Goal: Task Accomplishment & Management: Complete application form

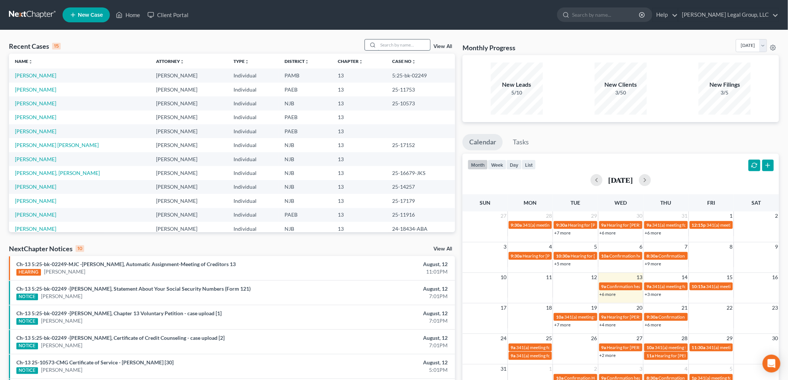
click at [409, 40] on input "search" at bounding box center [404, 44] width 52 height 11
type input "[PERSON_NAME]"
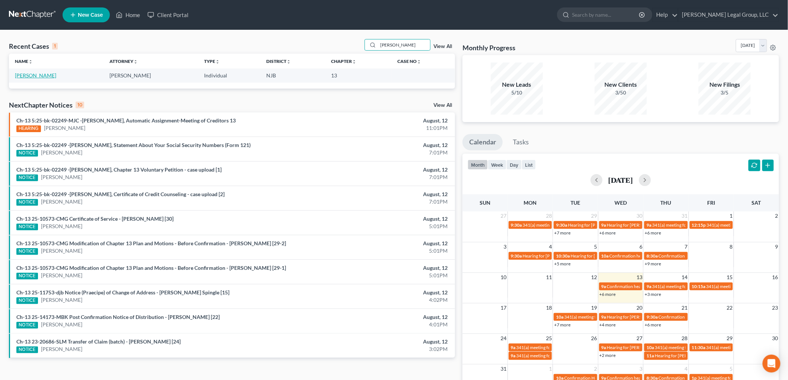
click at [39, 74] on link "[PERSON_NAME]" at bounding box center [35, 75] width 41 height 6
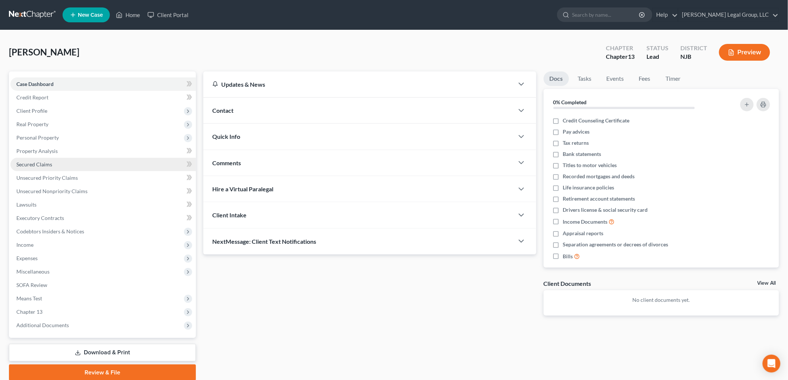
click at [51, 162] on span "Secured Claims" at bounding box center [34, 164] width 36 height 6
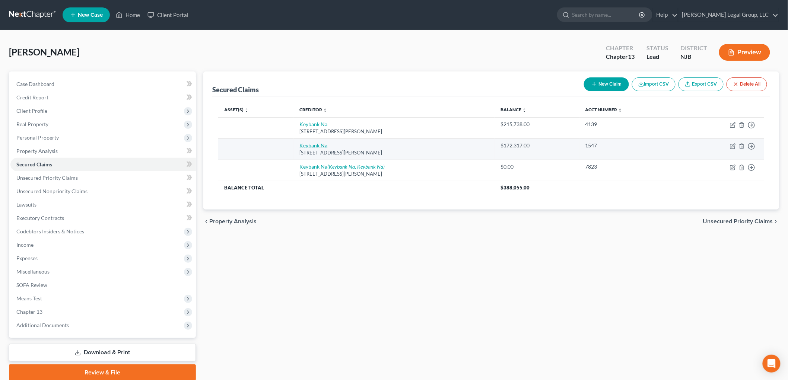
click at [319, 144] on link "Keybank Na" at bounding box center [314, 145] width 28 height 6
select select "36"
select select "0"
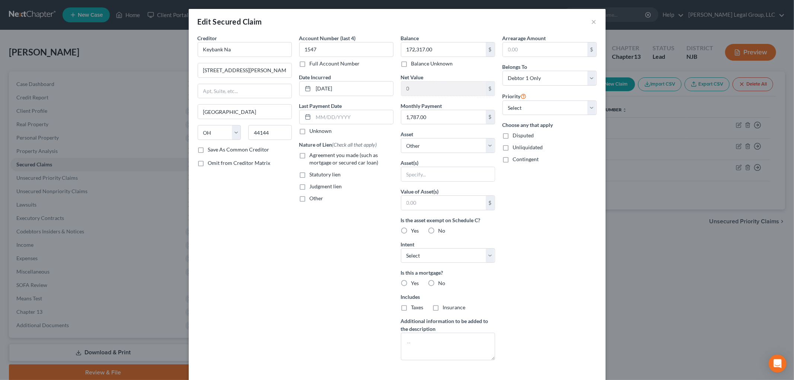
scroll to position [55, 0]
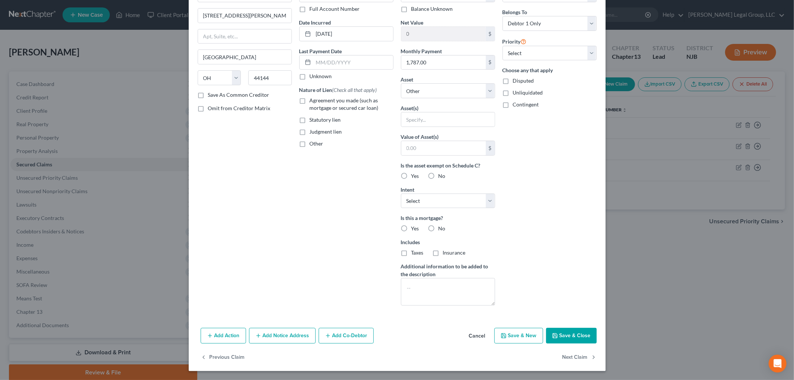
click at [411, 177] on label "Yes" at bounding box center [415, 175] width 8 height 7
click at [414, 177] on input "Yes" at bounding box center [416, 174] width 5 height 5
radio input "true"
click at [411, 230] on label "Yes" at bounding box center [415, 228] width 8 height 7
click at [414, 230] on input "Yes" at bounding box center [416, 227] width 5 height 5
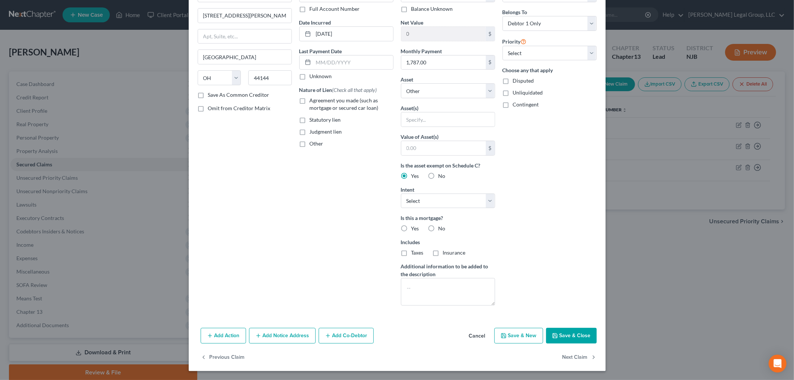
radio input "true"
click at [277, 336] on button "Add Notice Address" at bounding box center [282, 336] width 67 height 16
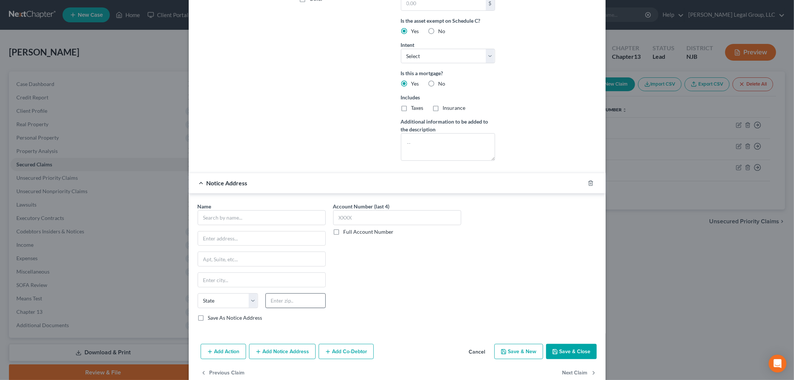
scroll to position [216, 0]
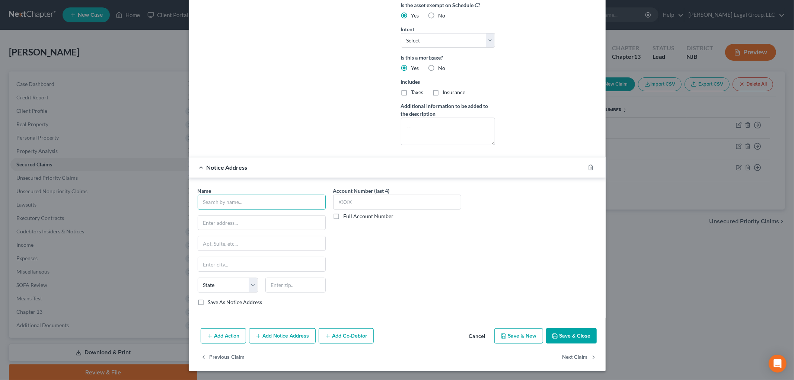
click at [258, 204] on input "text" at bounding box center [262, 202] width 128 height 15
type input "[PERSON_NAME], Esq."
type input "MDK Legal"
type input "Po Box 165028"
type input "43216"
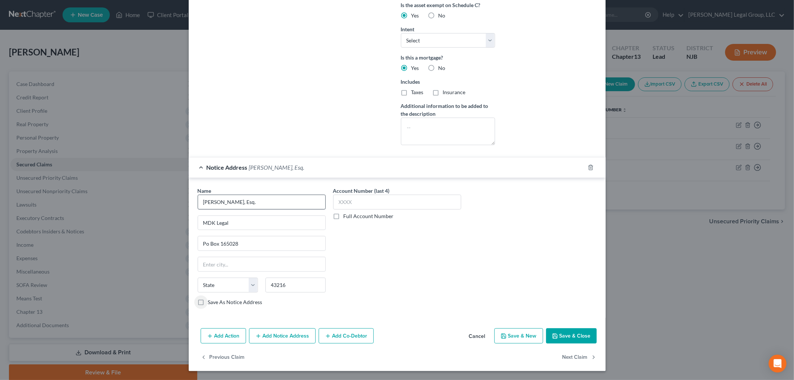
type input "Columbus"
select select "36"
click at [293, 284] on input "43216" at bounding box center [296, 285] width 60 height 15
type input "43216-5028"
click at [225, 339] on button "Add Action" at bounding box center [223, 336] width 45 height 16
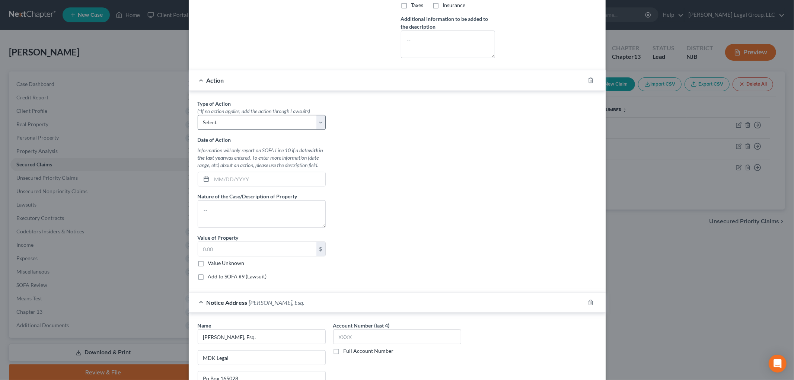
scroll to position [299, 0]
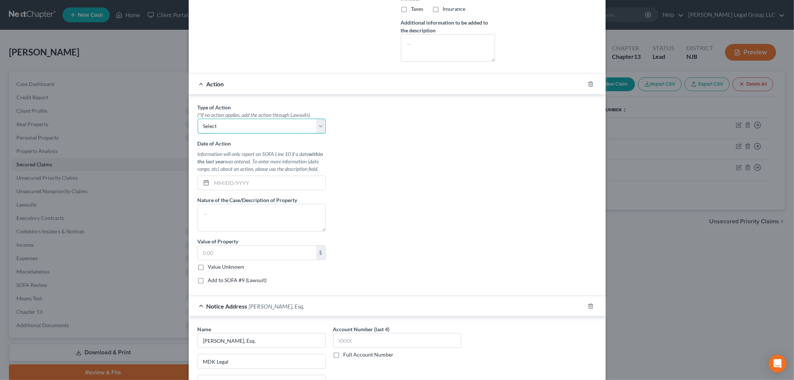
click at [231, 125] on select "Select Repossession Garnishment Foreclosure Personal Injury Attached, Seized, O…" at bounding box center [262, 126] width 128 height 15
select select "2"
click at [198, 119] on select "Select Repossession Garnishment Foreclosure Personal Injury Attached, Seized, O…" at bounding box center [262, 126] width 128 height 15
click at [231, 210] on textarea at bounding box center [262, 218] width 128 height 28
type textarea "Foreclosure"
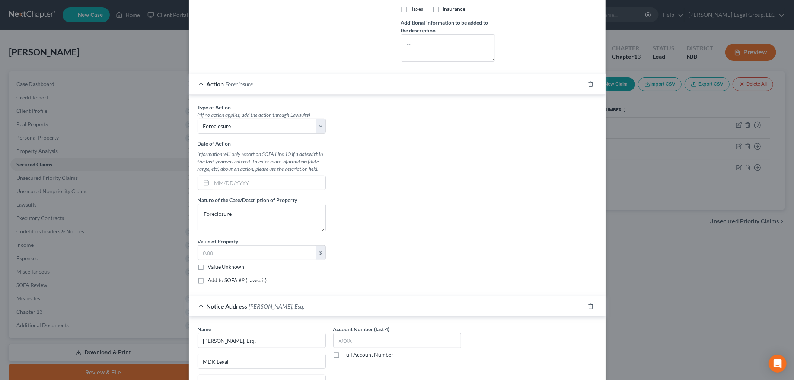
click at [226, 279] on label "Add to SOFA #9 (Lawsuit)" at bounding box center [237, 280] width 59 height 7
click at [216, 279] on input "Add to SOFA #9 (Lawsuit)" at bounding box center [213, 279] width 5 height 5
checkbox input "true"
select select "0"
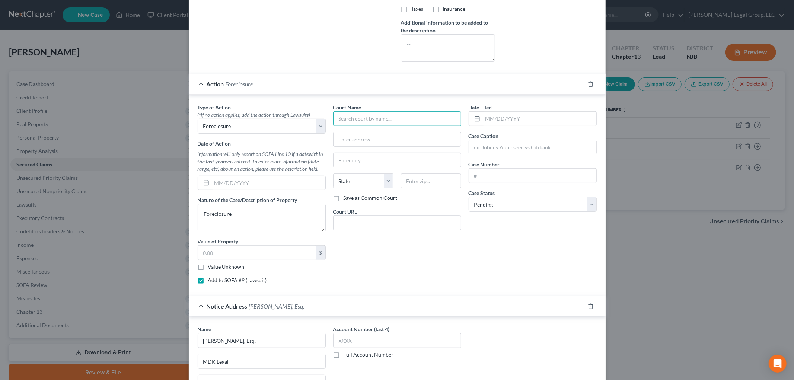
click at [351, 121] on input "text" at bounding box center [397, 118] width 128 height 15
type input "Chester County Court of Common Pleas"
click at [507, 174] on input "text" at bounding box center [532, 176] width 127 height 14
type input "2024-106185-RC"
click at [506, 149] on input "text" at bounding box center [532, 147] width 127 height 14
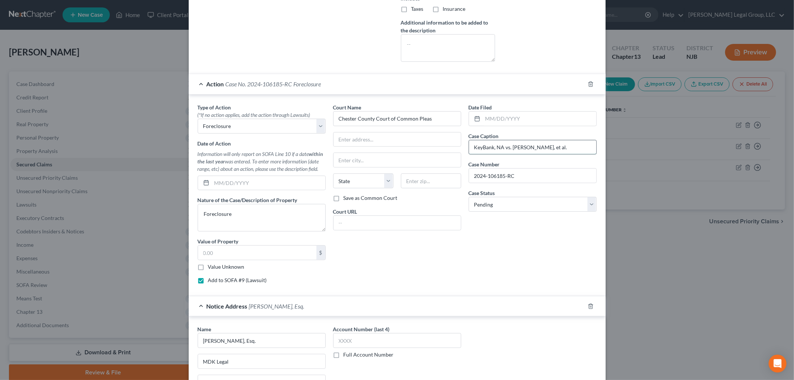
type input "KeyBank, NA vs. [PERSON_NAME], et al."
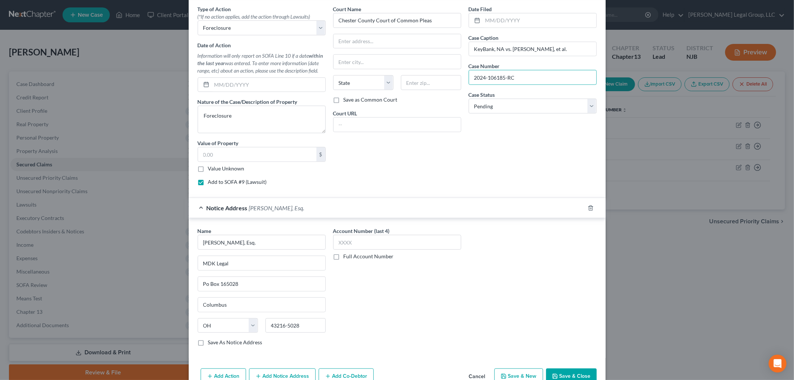
click at [562, 375] on button "Save & Close" at bounding box center [571, 377] width 51 height 16
select select
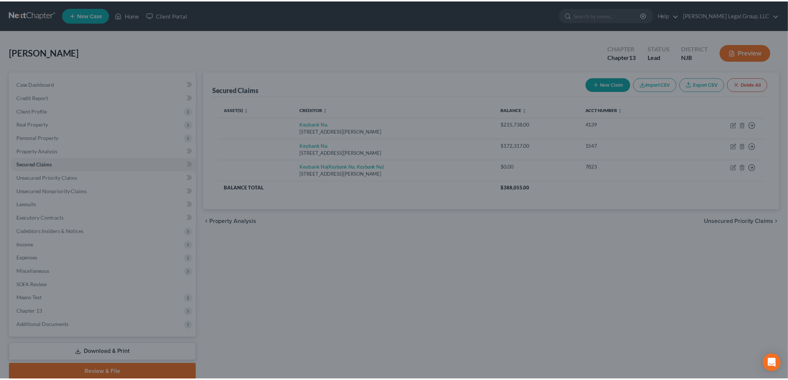
scroll to position [315, 0]
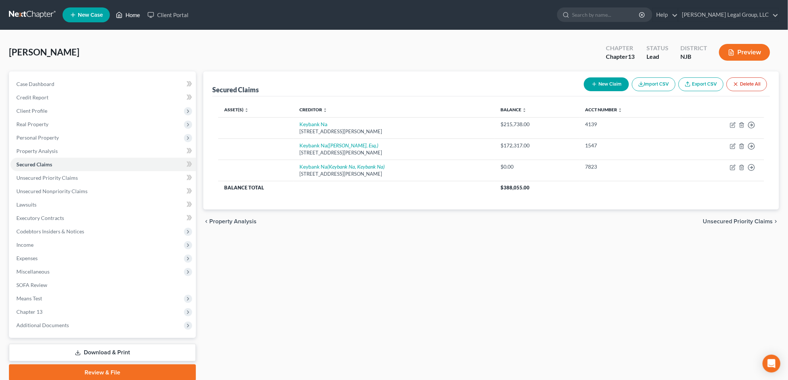
click at [134, 14] on link "Home" at bounding box center [128, 14] width 32 height 13
